Goal: Find specific page/section: Find specific page/section

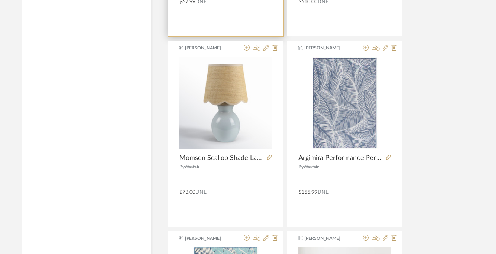
scroll to position [967, 5]
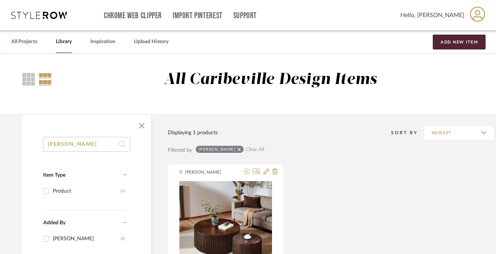
type input "seri"
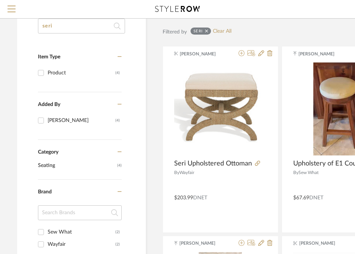
scroll to position [0, 5]
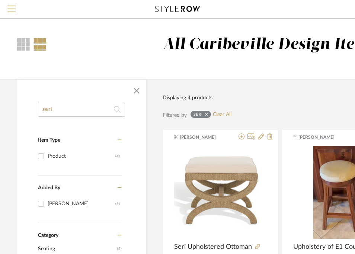
click at [65, 108] on input "seri" at bounding box center [81, 109] width 87 height 15
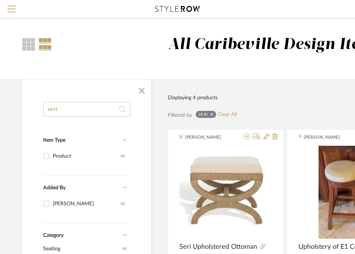
click at [71, 110] on input "seri" at bounding box center [86, 109] width 87 height 15
type input "s"
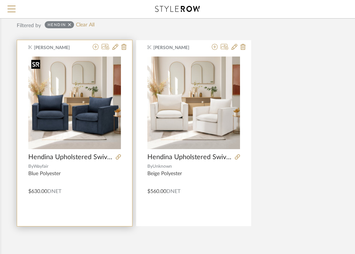
scroll to position [90, 181]
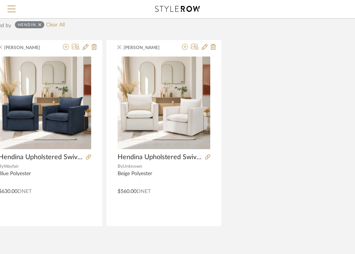
type input "hendin"
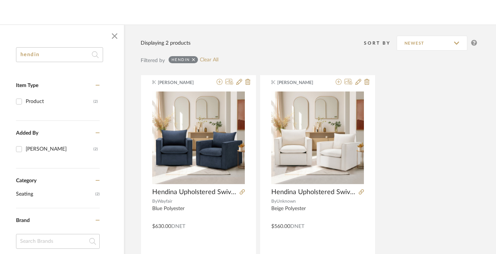
scroll to position [90, 0]
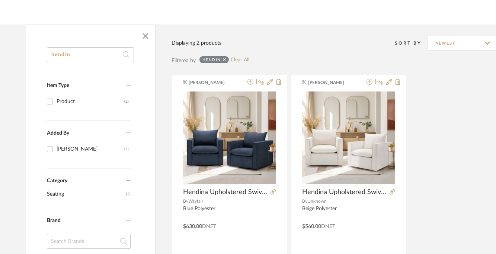
drag, startPoint x: 55, startPoint y: 56, endPoint x: -2, endPoint y: 50, distance: 57.2
click at [0, 50] on html "Chrome Web Clipper Import Pinterest Support All Projects Library Inspiration Up…" at bounding box center [247, 37] width 496 height 254
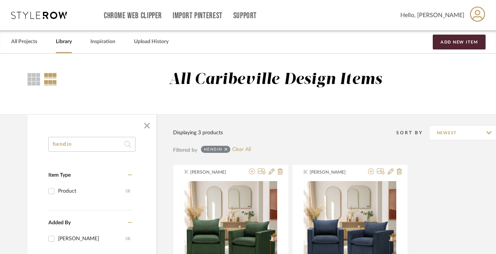
drag, startPoint x: 86, startPoint y: 142, endPoint x: 19, endPoint y: 145, distance: 67.0
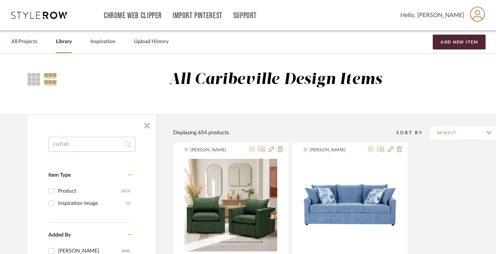
type input "cofield"
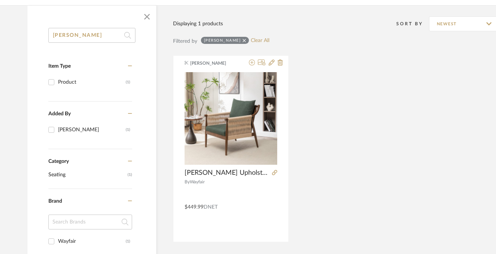
scroll to position [110, 0]
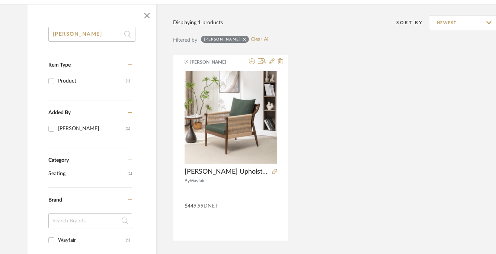
drag, startPoint x: 76, startPoint y: 35, endPoint x: 34, endPoint y: 35, distance: 41.6
click at [34, 35] on div "cofield Item Type Product (1) Added By Brianne Leiva (1) Category Seating (1) B…" at bounding box center [92, 230] width 129 height 406
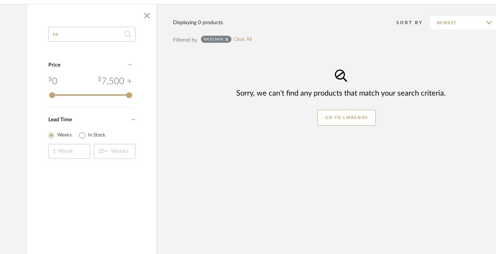
type input "r"
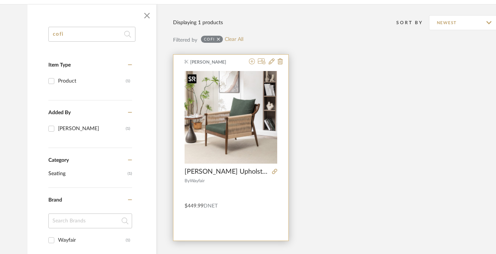
click at [0, 0] on img at bounding box center [0, 0] width 0 height 0
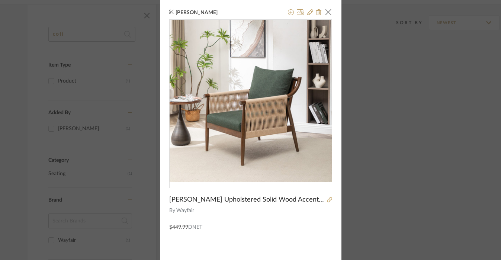
scroll to position [5, 0]
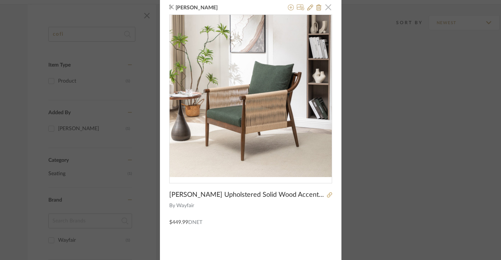
click at [328, 9] on span "button" at bounding box center [328, 7] width 15 height 15
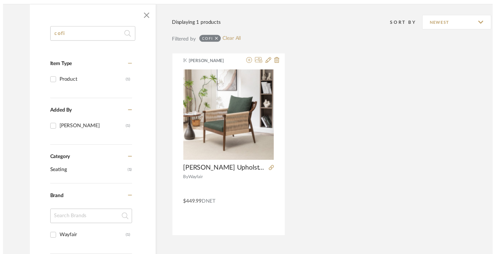
scroll to position [110, 0]
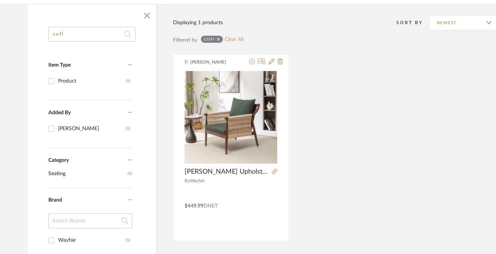
click at [93, 32] on input "cofi" at bounding box center [91, 34] width 87 height 15
type input "c"
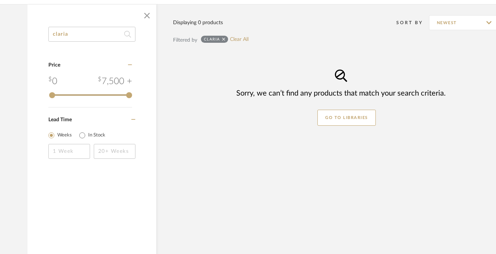
drag, startPoint x: 82, startPoint y: 38, endPoint x: 47, endPoint y: 37, distance: 35.0
click at [46, 37] on div "claria Category Price 0 7,500 + 0 7500 Lead Time Weeks In Stock" at bounding box center [92, 102] width 129 height 151
type input "c"
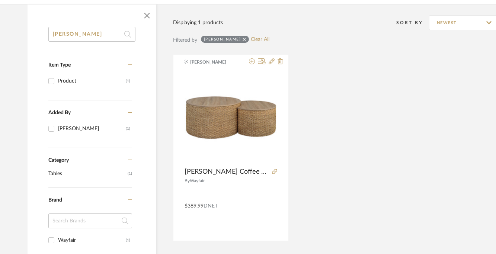
type input "jackeline"
drag, startPoint x: 83, startPoint y: 34, endPoint x: 13, endPoint y: 33, distance: 69.5
click at [13, 33] on library-search-items "jackeline Item Type Product (1) Added By Brianne Leiva (1) Category Tables (1) …" at bounding box center [267, 218] width 535 height 428
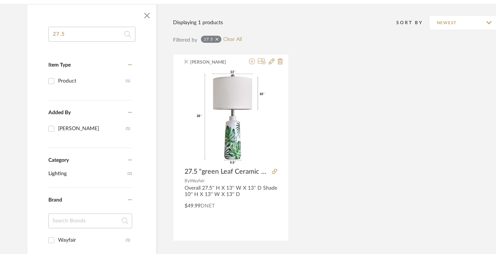
click at [61, 36] on input "27.5" at bounding box center [91, 34] width 87 height 15
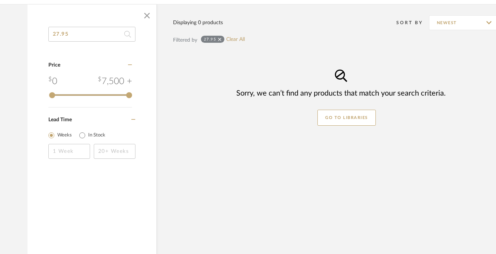
type input "27.95"
drag, startPoint x: 78, startPoint y: 35, endPoint x: 33, endPoint y: 35, distance: 45.4
click at [33, 35] on div "27.95 Category Price 0 7,500 + 0 7500 Lead Time Weeks In Stock" at bounding box center [92, 102] width 129 height 151
type input "Roanne"
drag, startPoint x: 91, startPoint y: 37, endPoint x: 35, endPoint y: 33, distance: 56.2
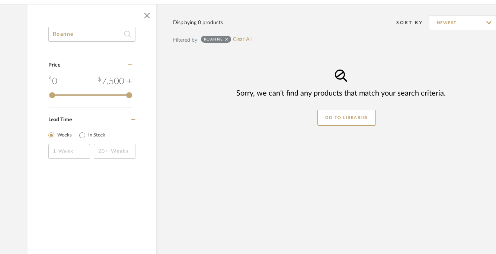
click at [35, 33] on div "Roanne Category Price 0 7,500 + 0 7500 Lead Time Weeks In Stock" at bounding box center [92, 102] width 129 height 151
click at [93, 33] on input "ceramic shell" at bounding box center [91, 34] width 87 height 15
drag, startPoint x: 75, startPoint y: 35, endPoint x: 30, endPoint y: 32, distance: 44.3
click at [30, 33] on div "ceramic shell Category Price 0 7,500 + 0 7500 Lead Time Weeks In Stock" at bounding box center [92, 102] width 129 height 151
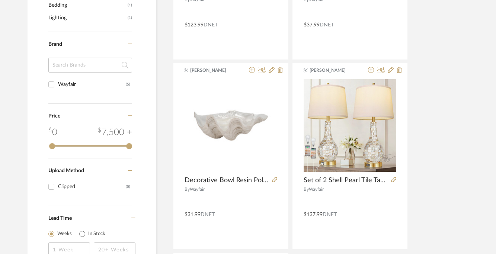
scroll to position [296, 0]
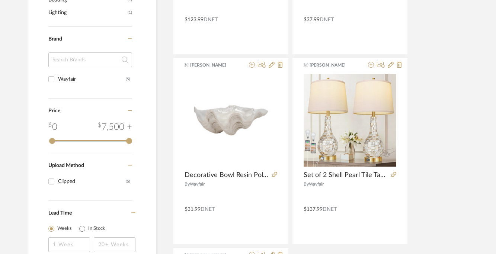
type input "shell"
